Goal: Task Accomplishment & Management: Complete application form

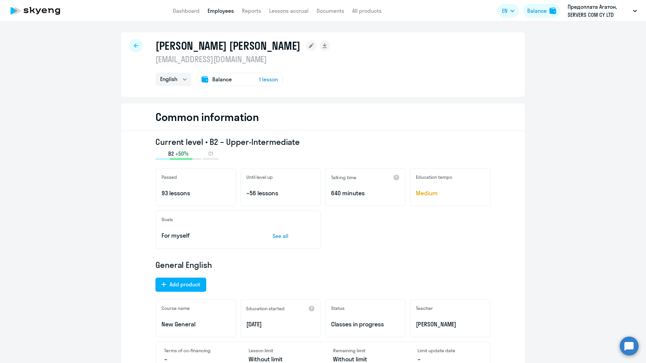
select select "english"
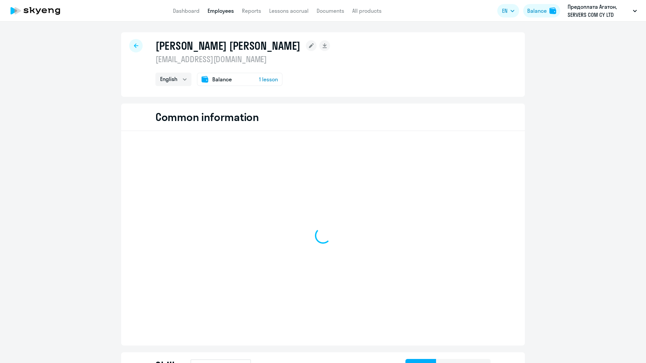
select select "english"
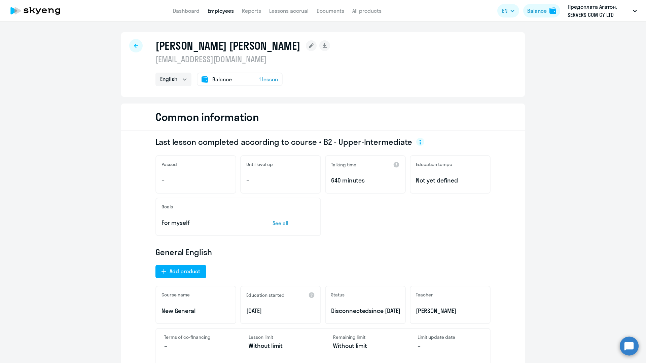
click at [224, 80] on span "Balance" at bounding box center [222, 79] width 20 height 8
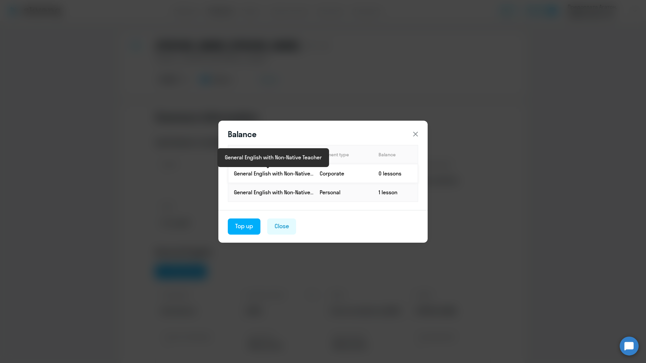
click at [296, 172] on p "General English with Non-Native Teacher" at bounding box center [274, 173] width 80 height 7
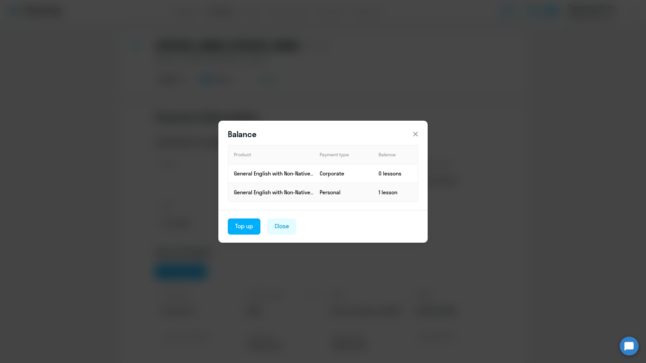
click at [417, 134] on icon at bounding box center [415, 134] width 8 height 8
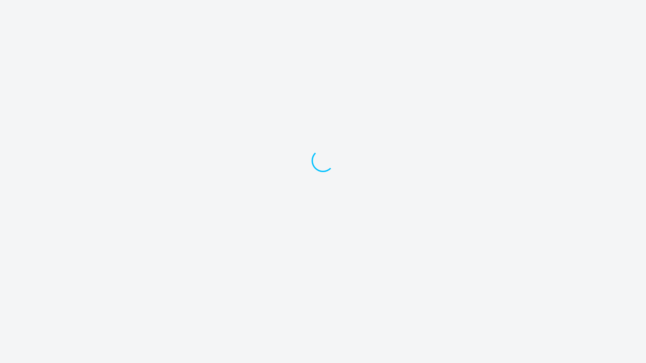
select select "english"
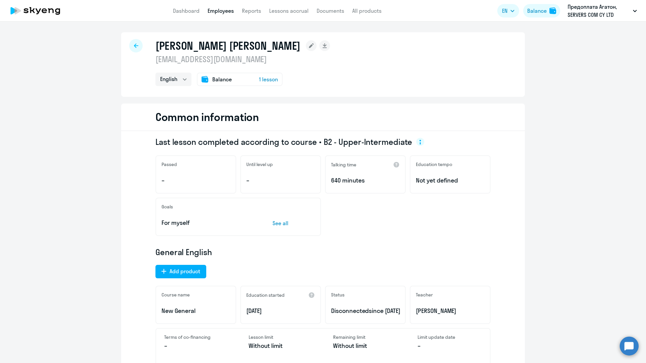
click at [136, 45] on icon at bounding box center [136, 45] width 4 height 5
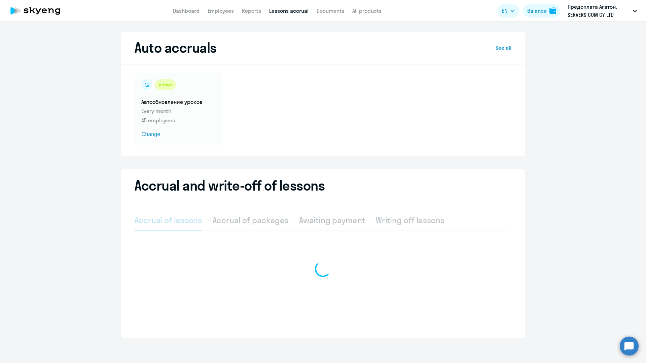
select select "10"
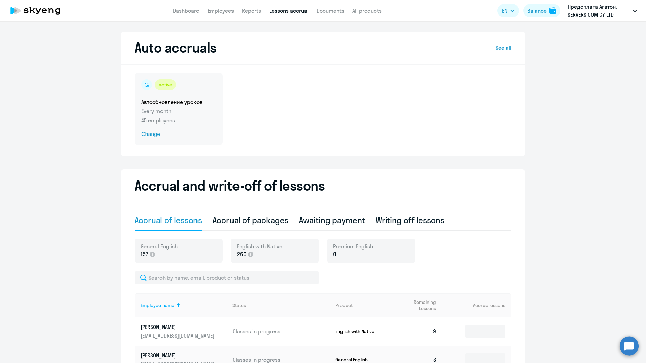
click at [193, 107] on p "Every month" at bounding box center [178, 111] width 75 height 8
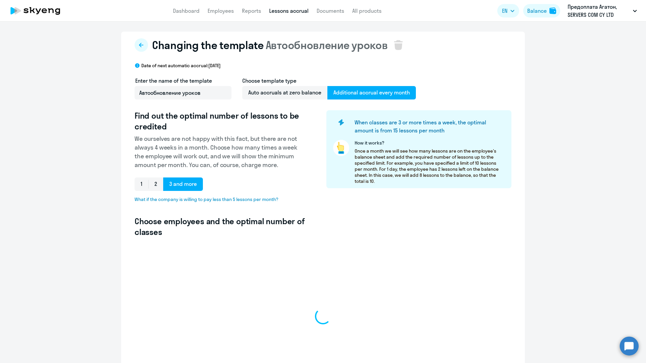
select select "10"
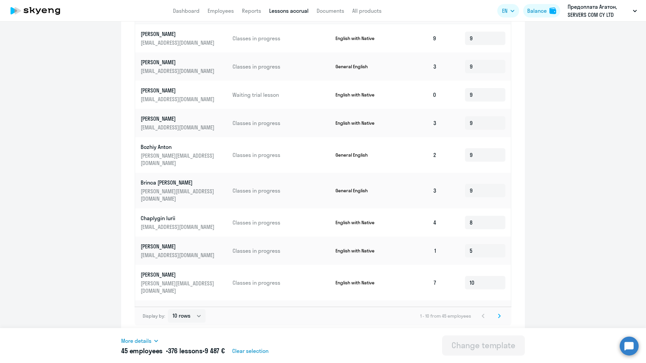
click at [499, 314] on icon at bounding box center [499, 316] width 3 height 5
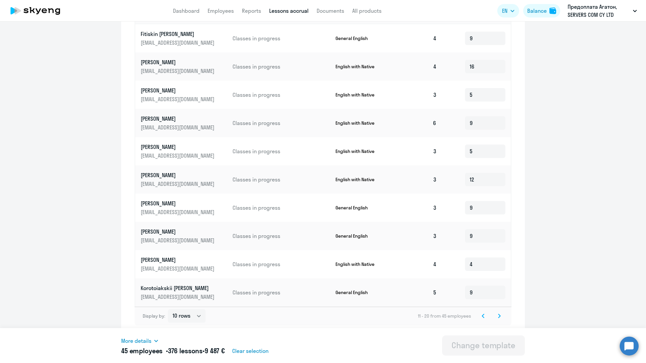
scroll to position [268, 0]
click at [500, 315] on icon at bounding box center [499, 316] width 2 height 4
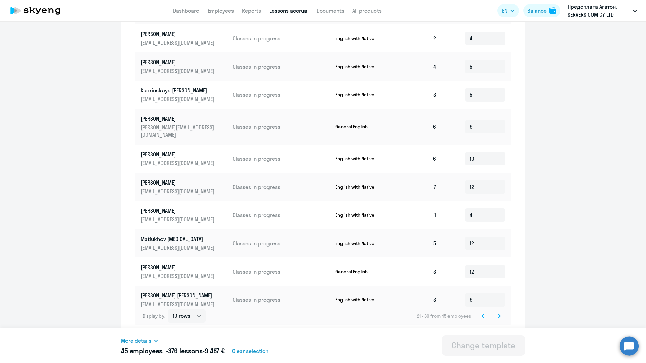
click at [500, 316] on icon at bounding box center [499, 316] width 2 height 4
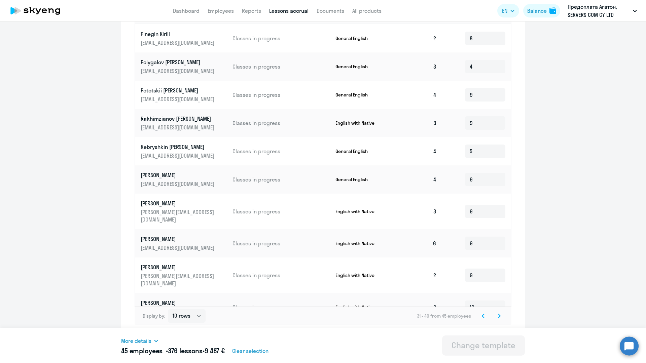
click at [499, 315] on icon at bounding box center [499, 316] width 3 height 5
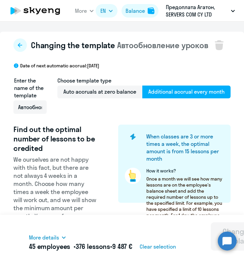
scroll to position [0, 0]
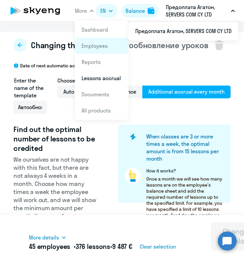
click at [103, 48] on link "Employees" at bounding box center [95, 45] width 26 height 7
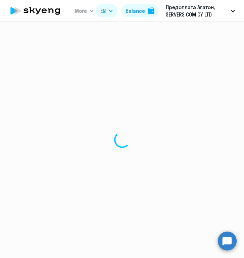
select select "30"
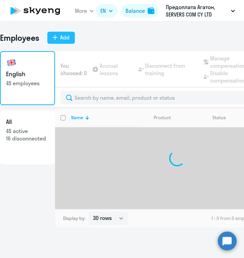
click at [53, 33] on button "Add" at bounding box center [61, 38] width 28 height 12
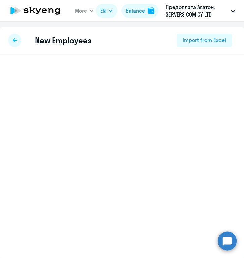
select select "english_adult_not_native_speaker"
select select "3"
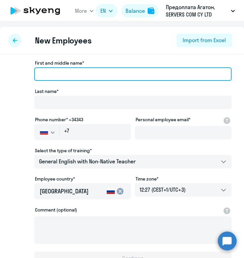
paste input "Aleksandra"
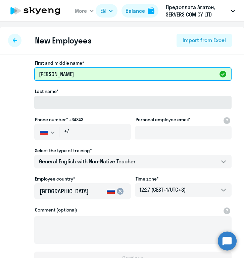
type input "Aleksandra"
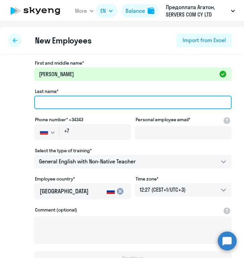
paste input "Gergel"
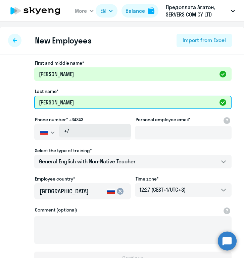
type input "Gergel"
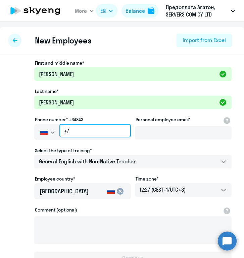
click at [81, 131] on input "+7" at bounding box center [96, 130] width 72 height 13
paste input "421 (944) 823-528"
type input "+421 (944) 823-528"
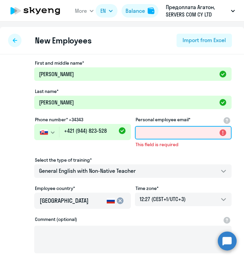
paste input "a.gergel@servers.com"
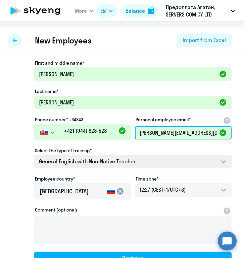
type input "a.gergel@servers.com"
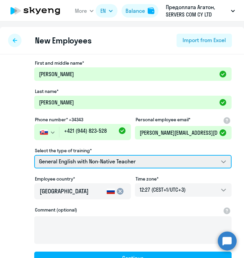
select select "english_adult_native_speaker"
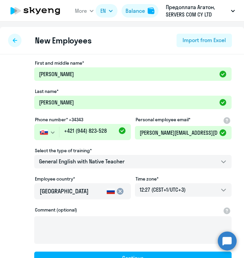
click at [119, 190] on mat-icon "cancel" at bounding box center [120, 191] width 8 height 8
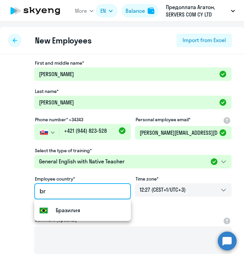
type input "b"
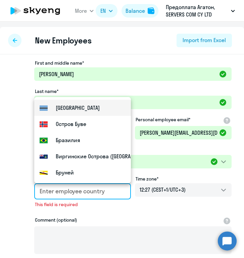
scroll to position [242, 0]
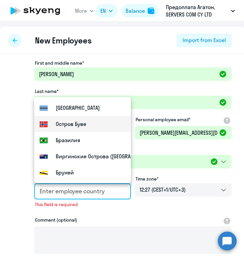
type input "p"
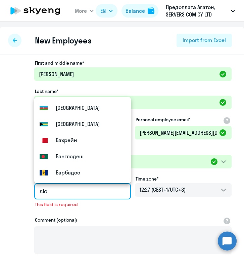
scroll to position [0, 0]
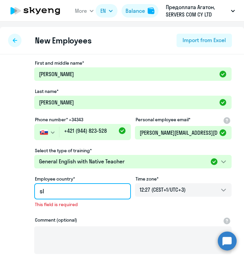
type input "s"
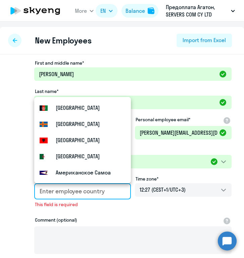
type input "s"
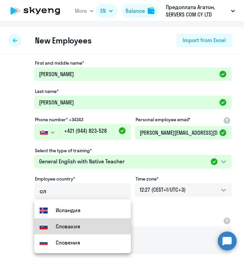
click at [85, 225] on mat-option "Flag of Slovakia Словакия" at bounding box center [82, 226] width 97 height 16
type input "Словакия"
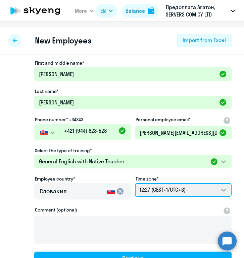
select select "2"
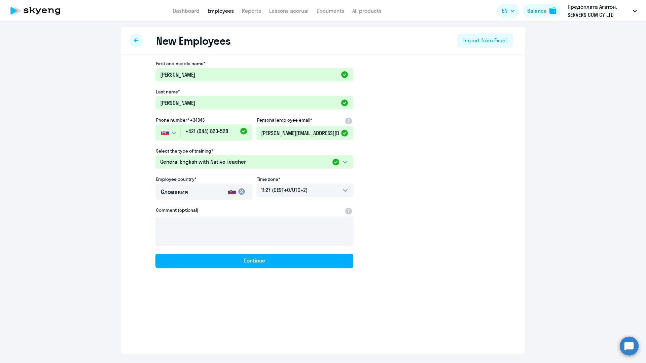
click at [430, 178] on app-new-student-form "First and middle name* Aleksandra Last name* Gergel Phone number* +34343 Russia…" at bounding box center [323, 164] width 382 height 207
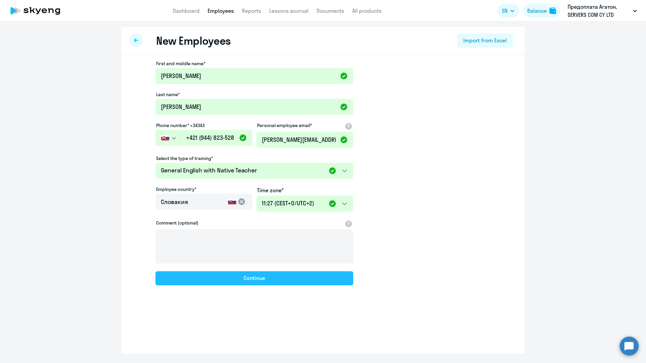
click at [264, 279] on div "Continue" at bounding box center [254, 278] width 22 height 8
select select "english_adult_native_speaker"
select select "2"
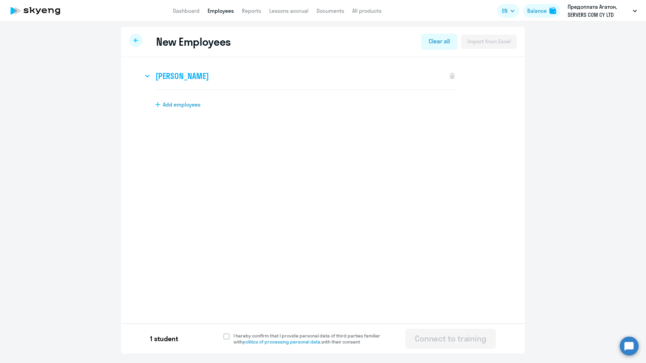
click at [194, 75] on h3 "Aleksandra Gergel" at bounding box center [181, 76] width 53 height 11
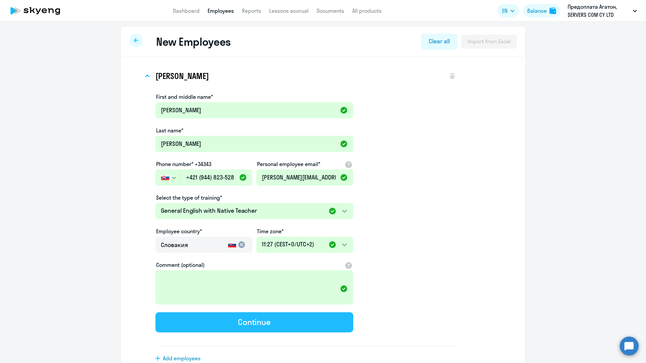
scroll to position [0, 0]
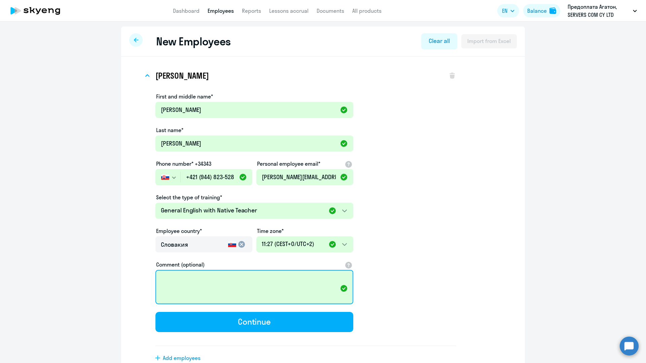
click at [195, 276] on textarea "Comment (optional)" at bounding box center [254, 287] width 198 height 34
type textarea "Р"
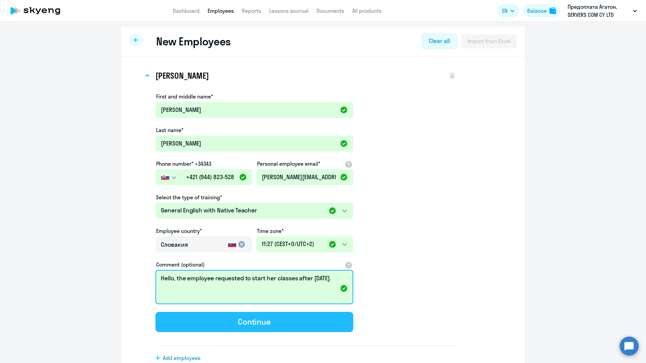
type textarea "Hello, the employee requested to start her classes after 17 September."
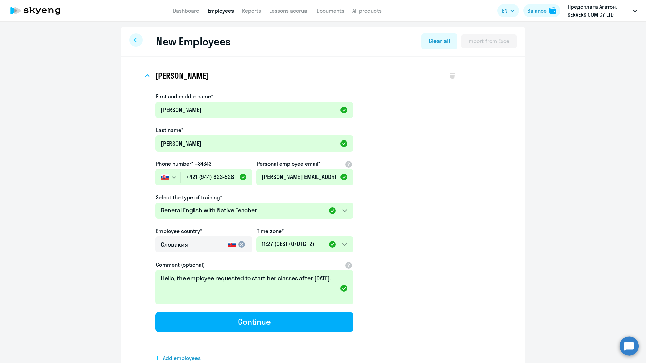
drag, startPoint x: 271, startPoint y: 322, endPoint x: 274, endPoint y: 321, distance: 3.6
click at [271, 321] on button "Continue" at bounding box center [254, 322] width 198 height 20
select select "english_adult_native_speaker"
select select "2"
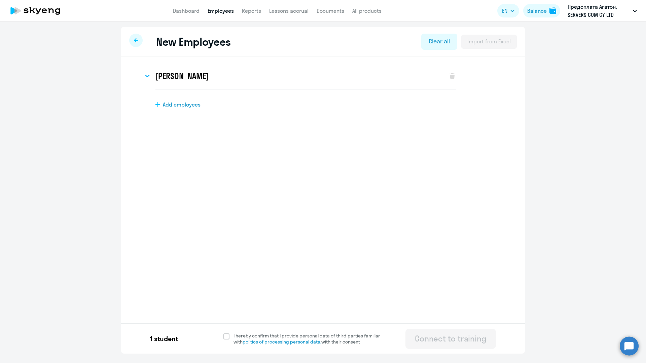
scroll to position [0, 0]
click at [202, 77] on h3 "Aleksandra Gergel" at bounding box center [181, 76] width 53 height 11
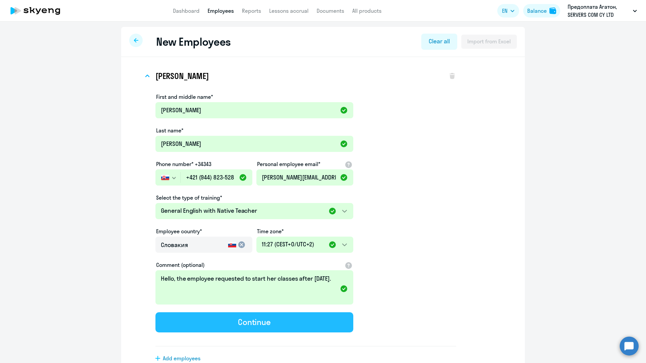
click at [280, 329] on button "Continue" at bounding box center [254, 322] width 198 height 20
select select "english_adult_native_speaker"
select select "2"
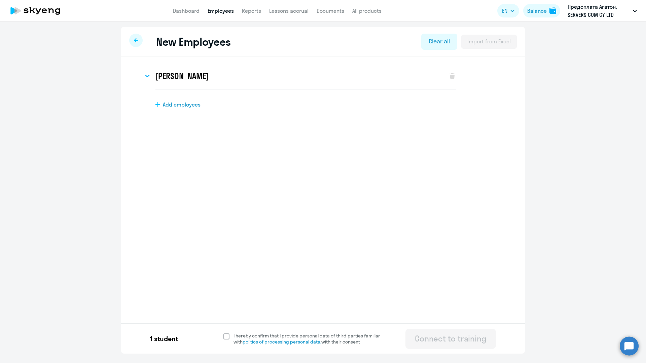
click at [227, 337] on span at bounding box center [226, 337] width 6 height 6
click at [223, 333] on input "I hereby confirm that I provide personal data of third parties familiar with po…" at bounding box center [223, 333] width 0 height 0
checkbox input "true"
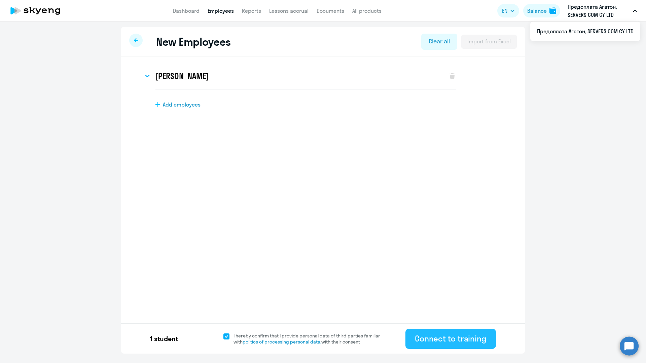
click at [451, 341] on div "Connect to training" at bounding box center [451, 338] width 72 height 11
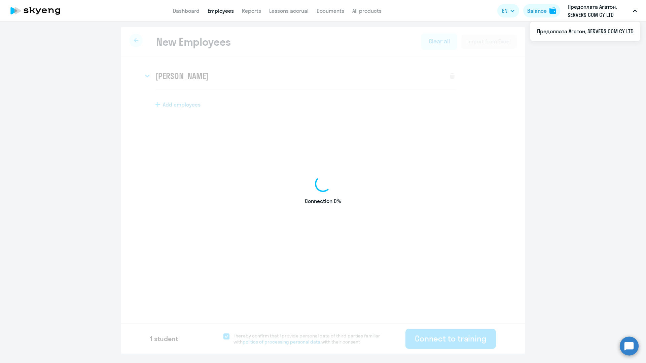
select select "english_adult_not_native_speaker"
select select "3"
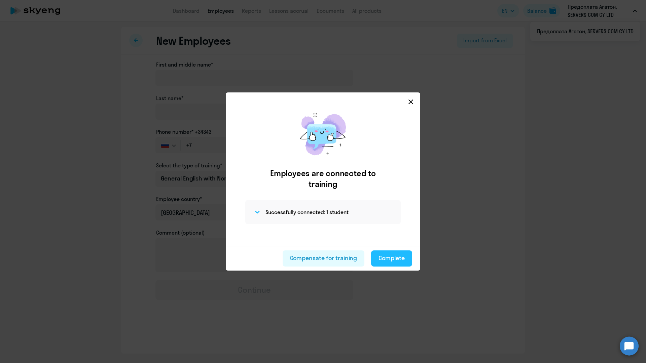
click at [394, 259] on div "Complete" at bounding box center [391, 258] width 26 height 9
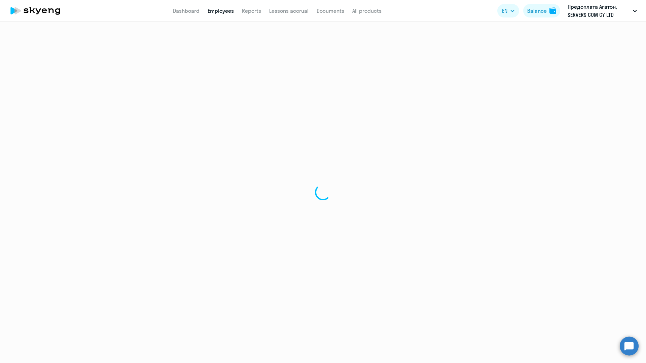
select select "30"
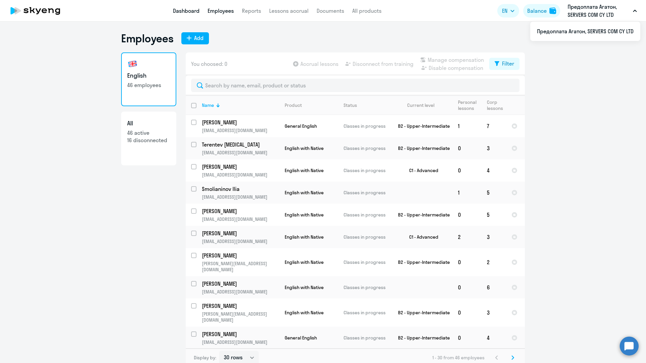
click at [188, 10] on link "Dashboard" at bounding box center [186, 10] width 27 height 7
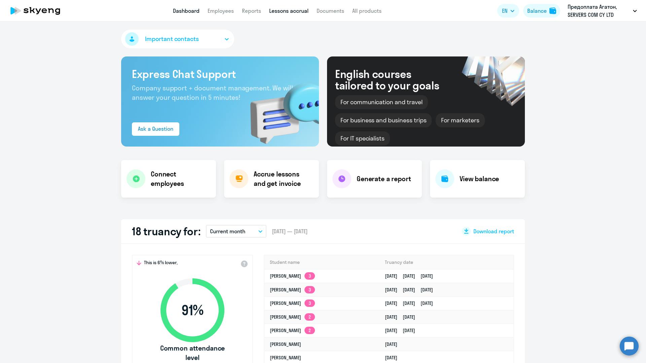
click at [290, 10] on link "Lessons accrual" at bounding box center [288, 10] width 39 height 7
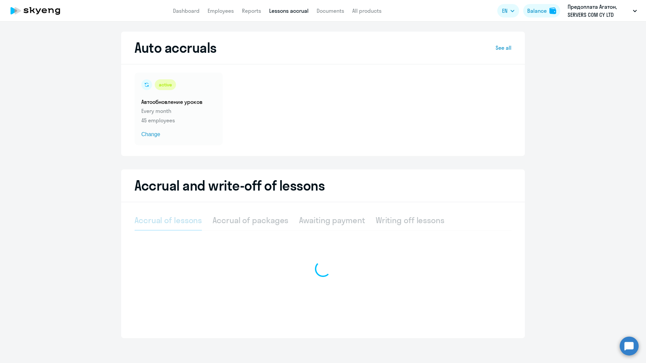
select select "10"
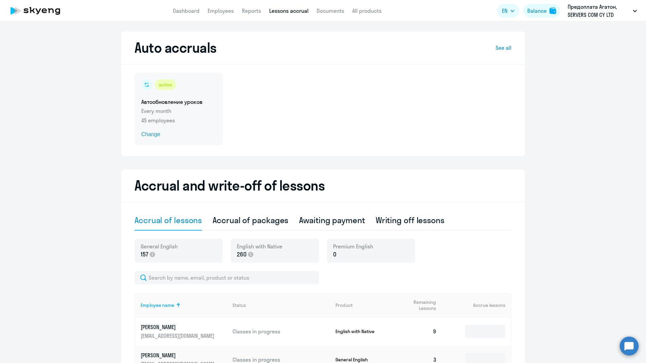
click at [183, 109] on p "Every month" at bounding box center [178, 111] width 75 height 8
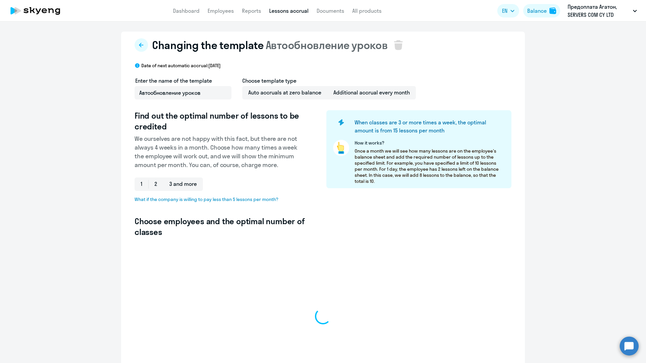
select select "10"
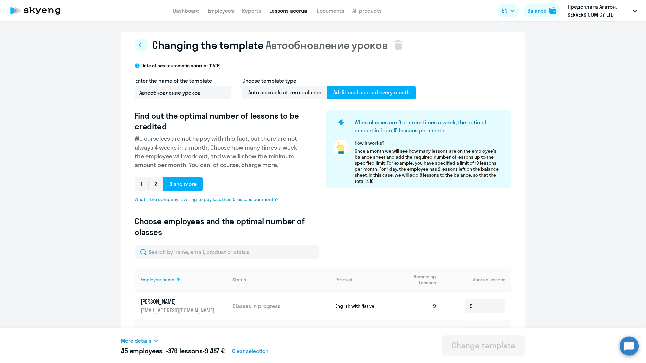
select select "10"
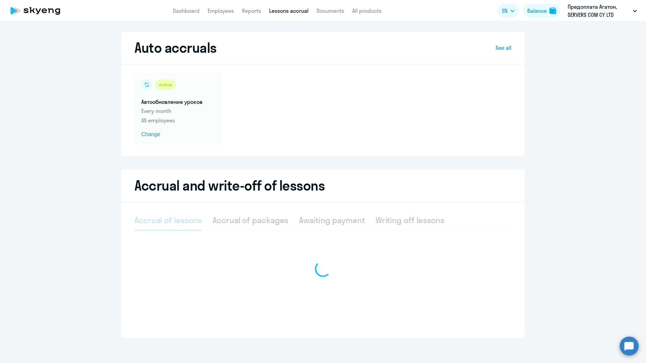
select select "10"
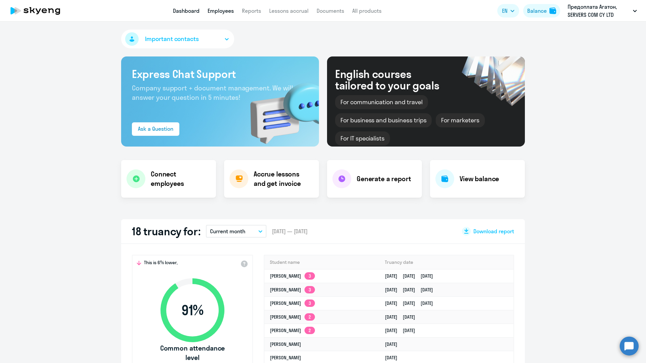
click at [216, 10] on link "Employees" at bounding box center [220, 10] width 26 height 7
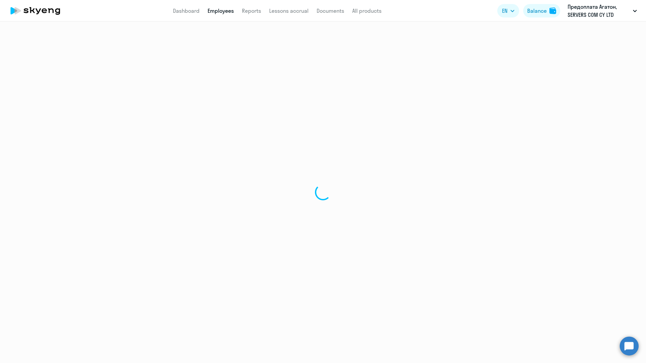
select select "30"
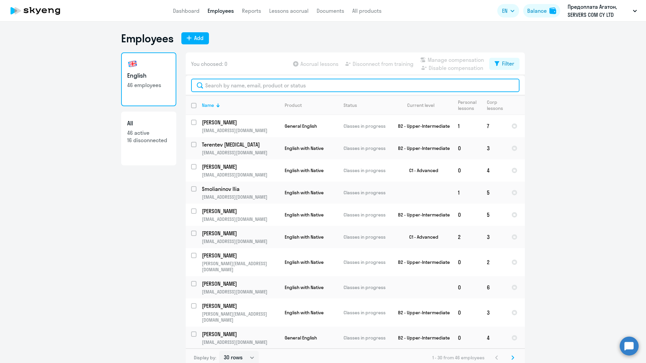
click at [256, 86] on input "text" at bounding box center [355, 85] width 328 height 13
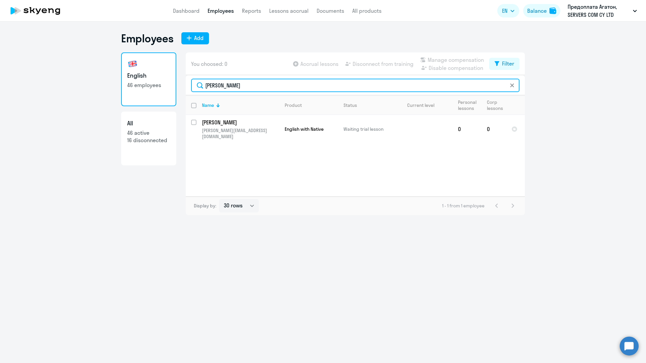
type input "Alessandra"
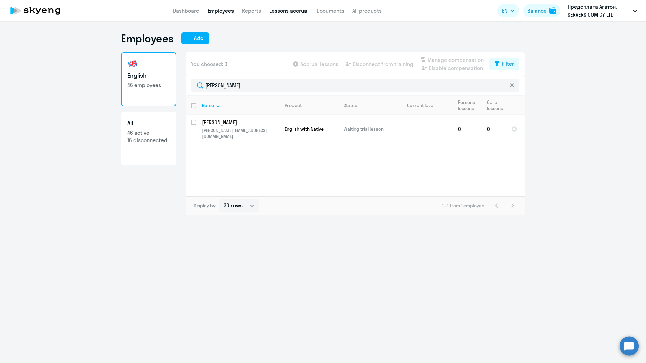
drag, startPoint x: 222, startPoint y: 89, endPoint x: 288, endPoint y: 10, distance: 103.1
click at [291, 10] on link "Lessons accrual" at bounding box center [288, 10] width 39 height 7
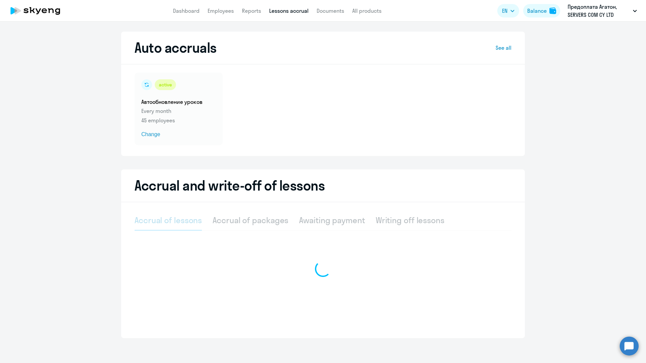
select select "10"
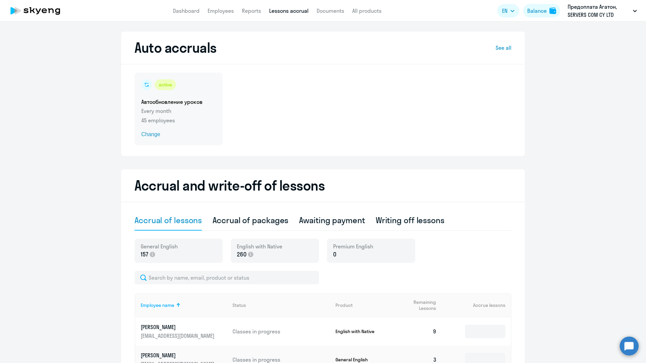
click at [171, 106] on div "active Автообновление уроков Every month 45 employees Change" at bounding box center [179, 109] width 88 height 73
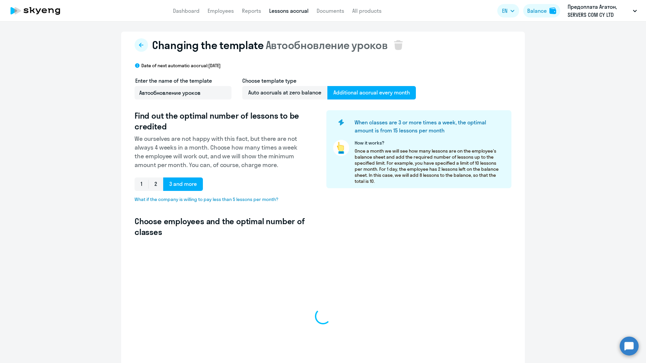
select select "10"
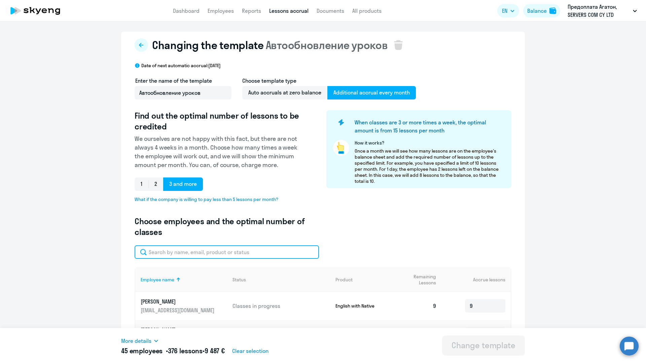
click at [195, 253] on input "text" at bounding box center [227, 251] width 184 height 13
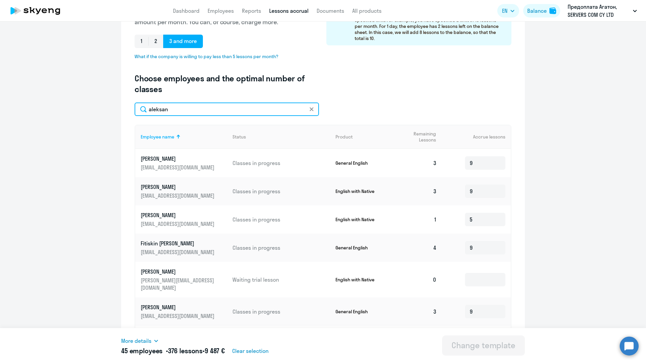
scroll to position [144, 0]
type input "aleksan"
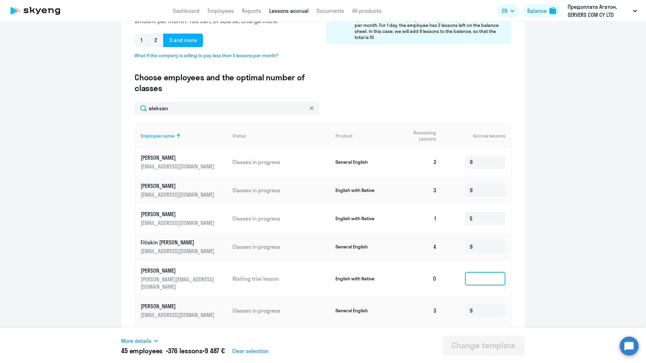
click at [482, 276] on input at bounding box center [485, 278] width 40 height 13
type input "9"
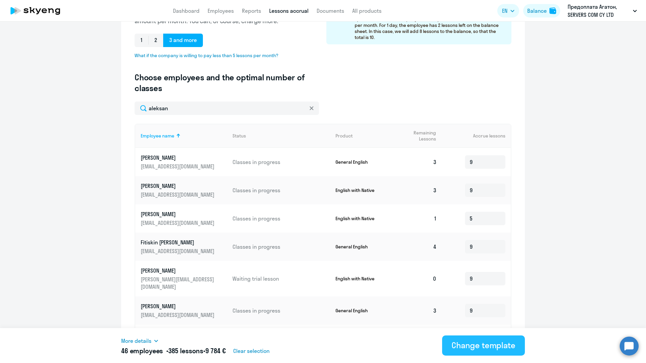
click at [493, 348] on div "Change template" at bounding box center [483, 345] width 64 height 11
